Goal: Book appointment/travel/reservation

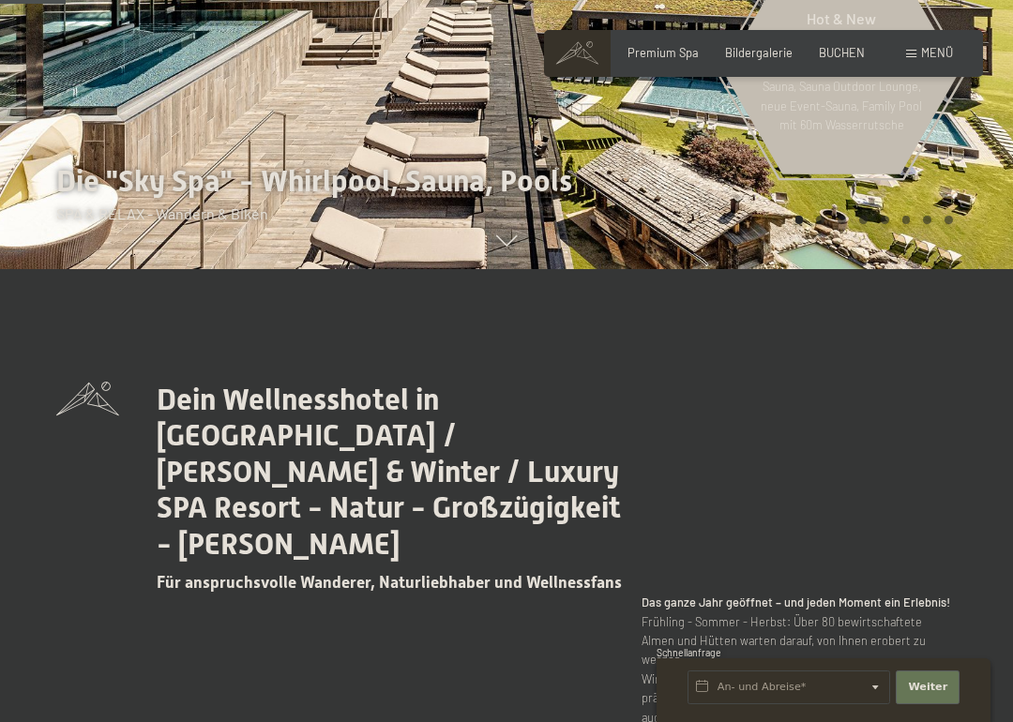
scroll to position [454, 0]
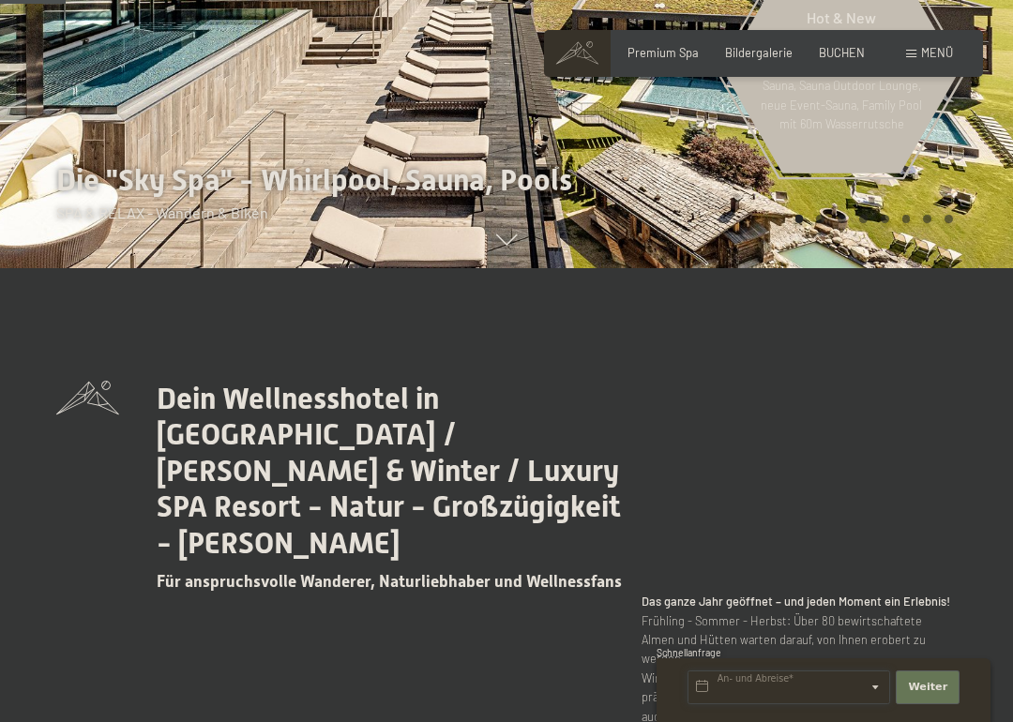
click at [881, 655] on input "text" at bounding box center [788, 687] width 203 height 34
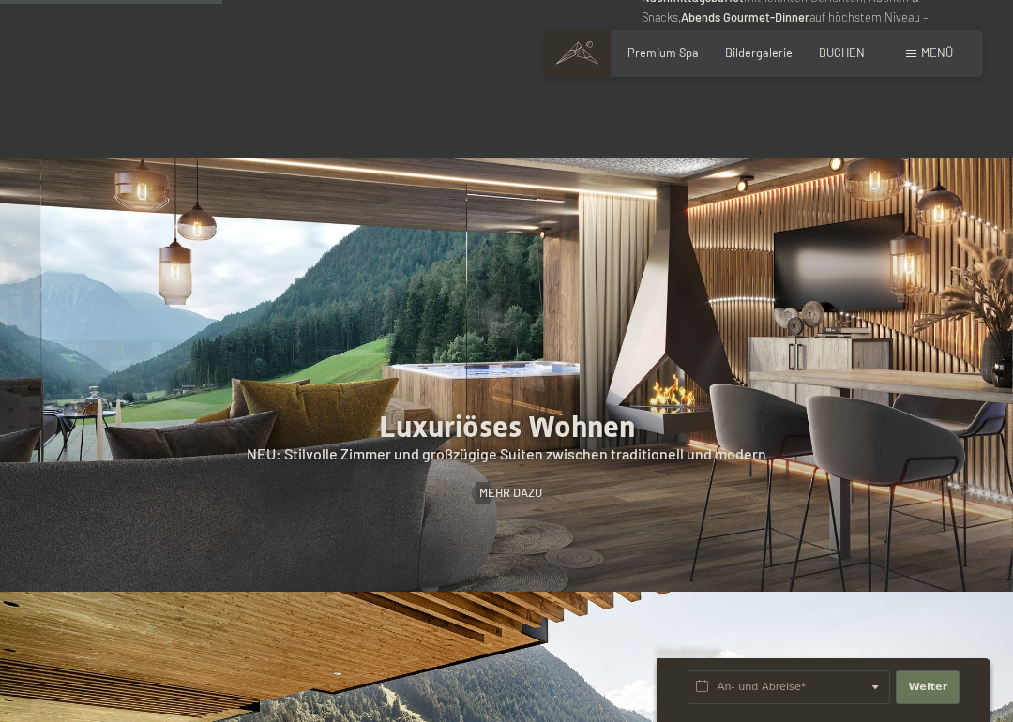
scroll to position [1536, 0]
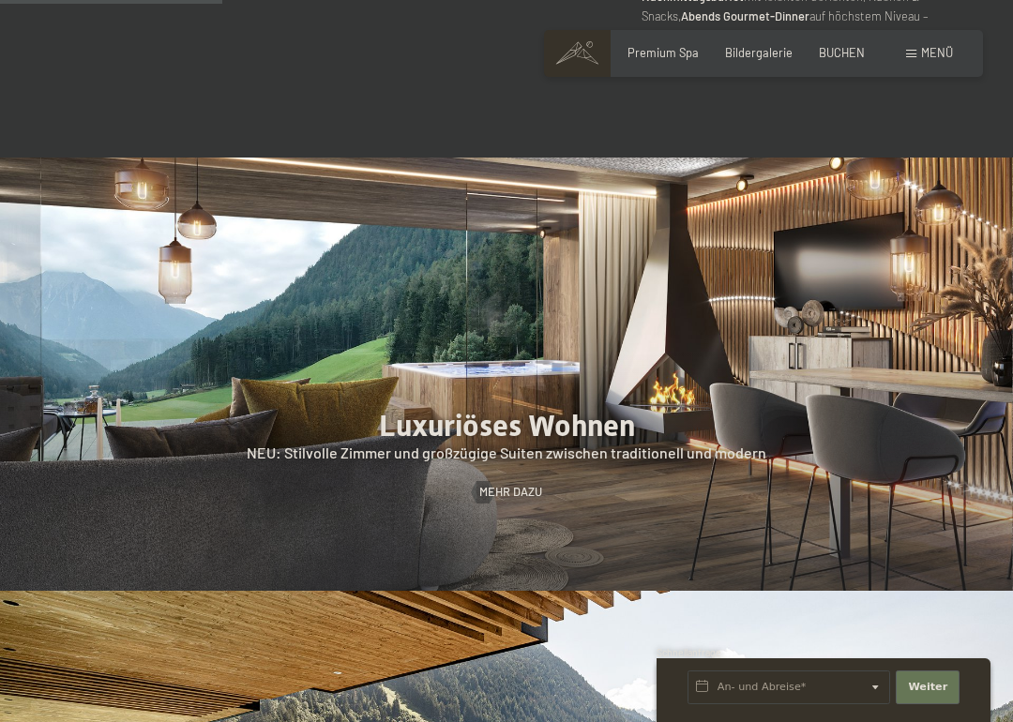
click at [531, 484] on span "Mehr dazu" at bounding box center [510, 492] width 63 height 17
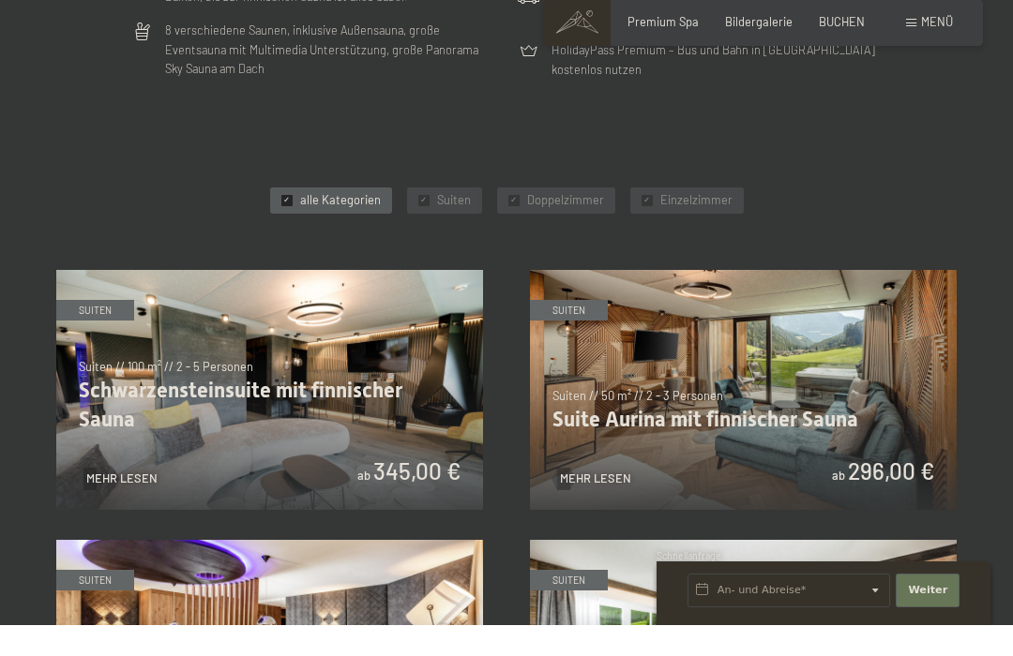
scroll to position [729, 0]
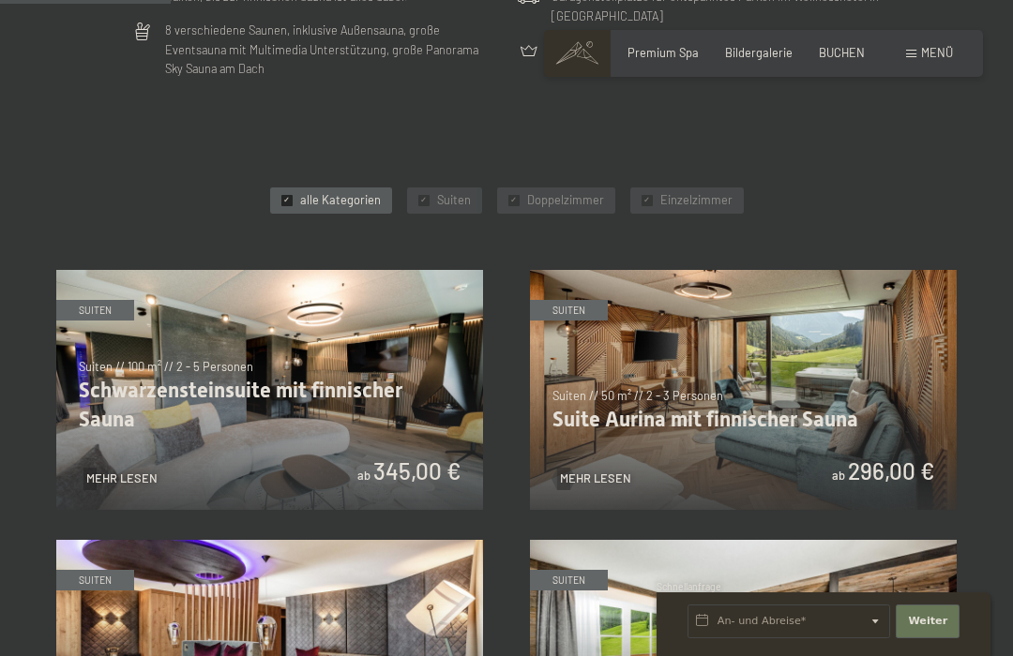
click at [354, 430] on img at bounding box center [269, 390] width 427 height 240
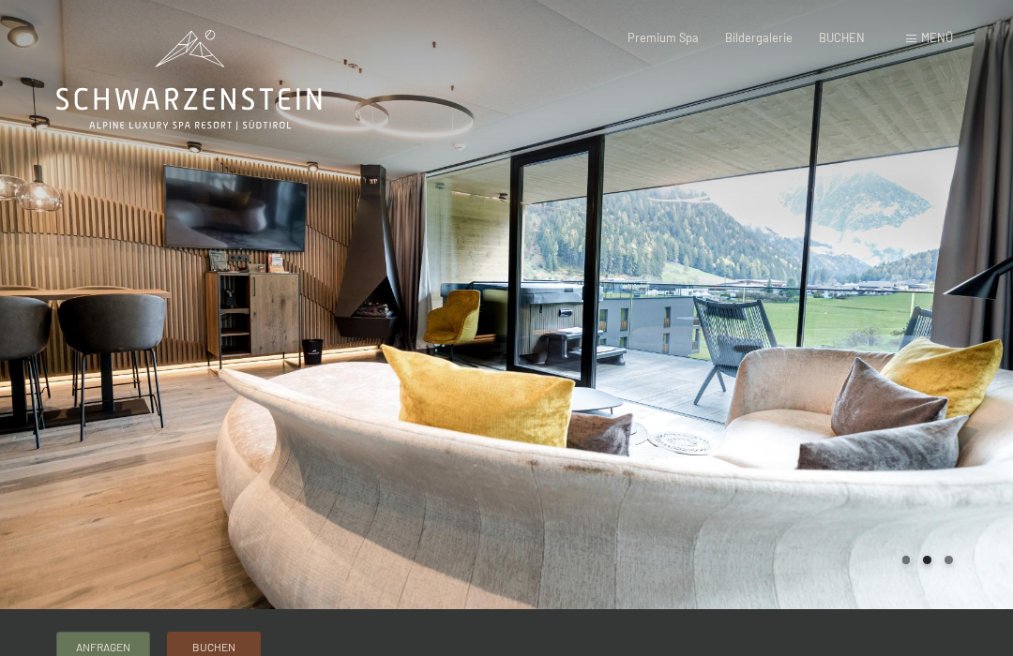
click at [969, 480] on div at bounding box center [759, 305] width 506 height 610
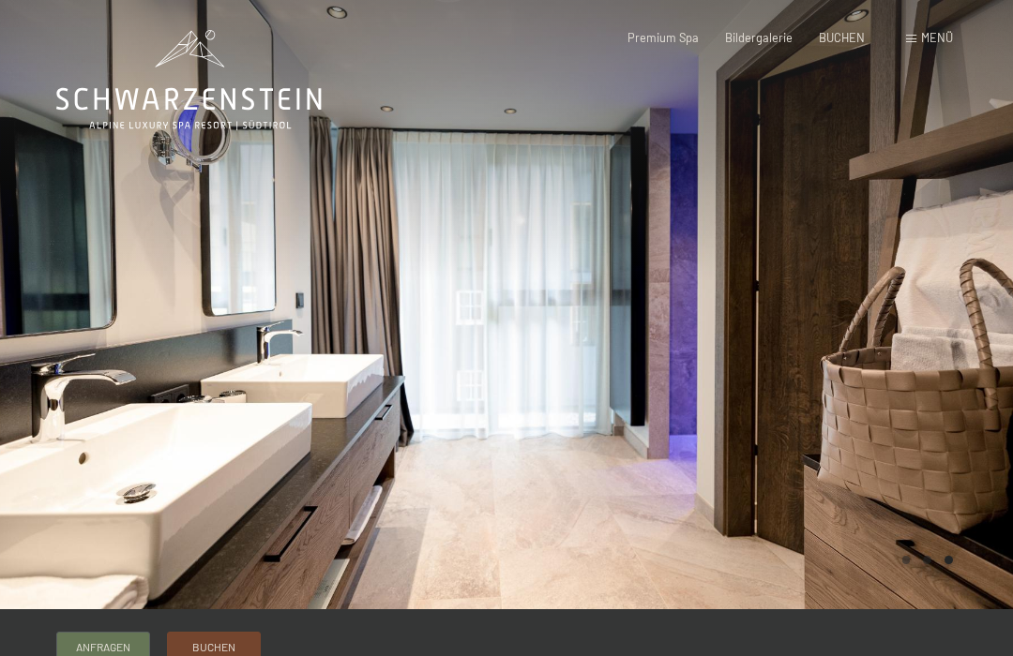
click at [960, 472] on div at bounding box center [759, 305] width 506 height 610
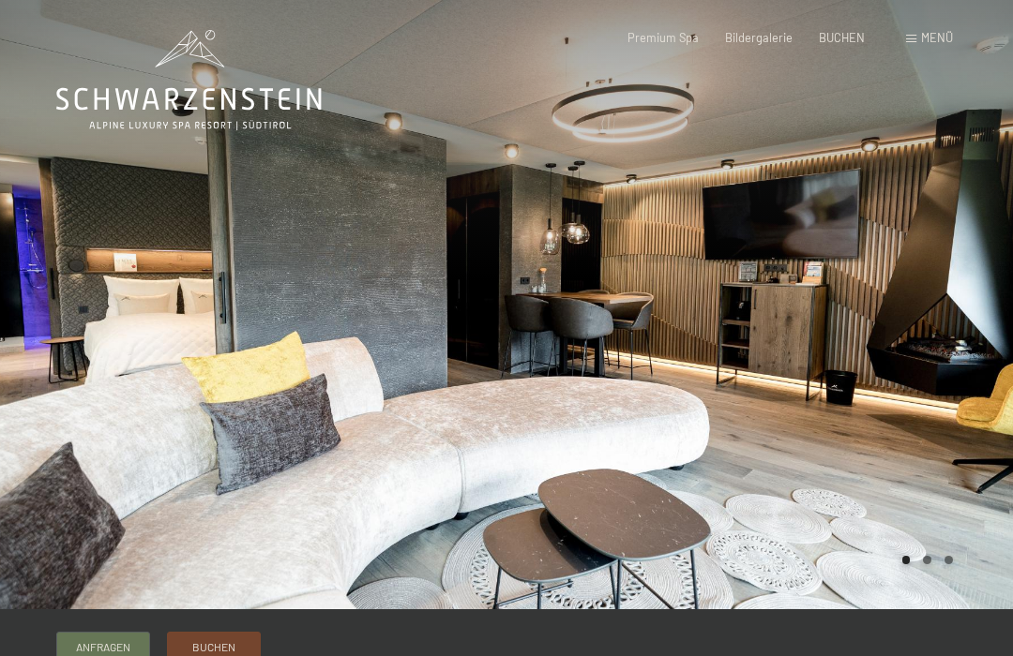
click at [987, 451] on div at bounding box center [759, 305] width 506 height 610
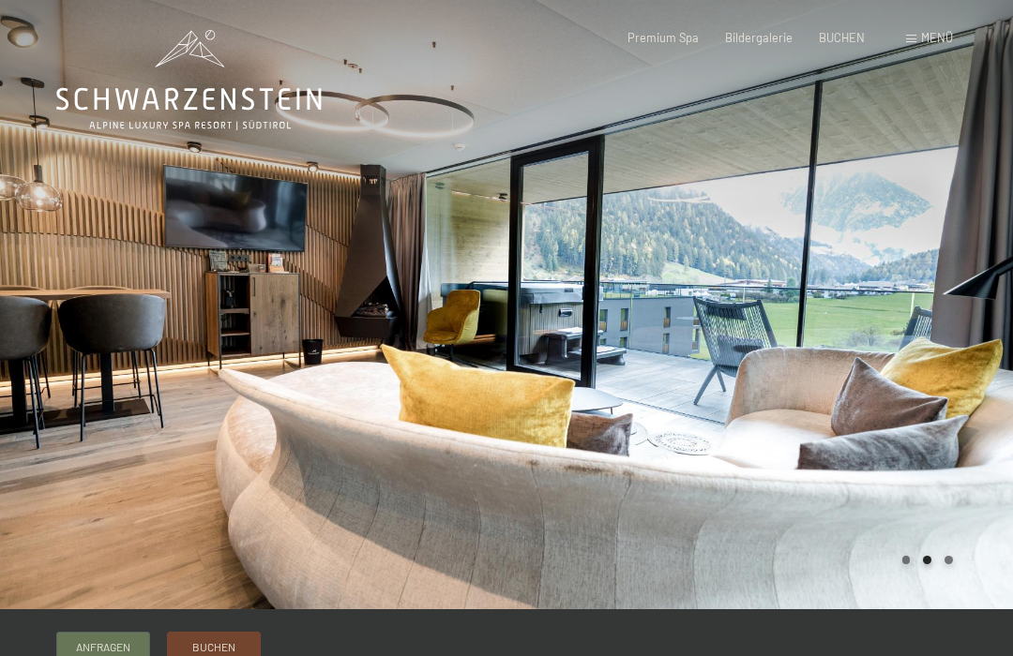
click at [946, 449] on div at bounding box center [759, 305] width 506 height 610
